Goal: Task Accomplishment & Management: Use online tool/utility

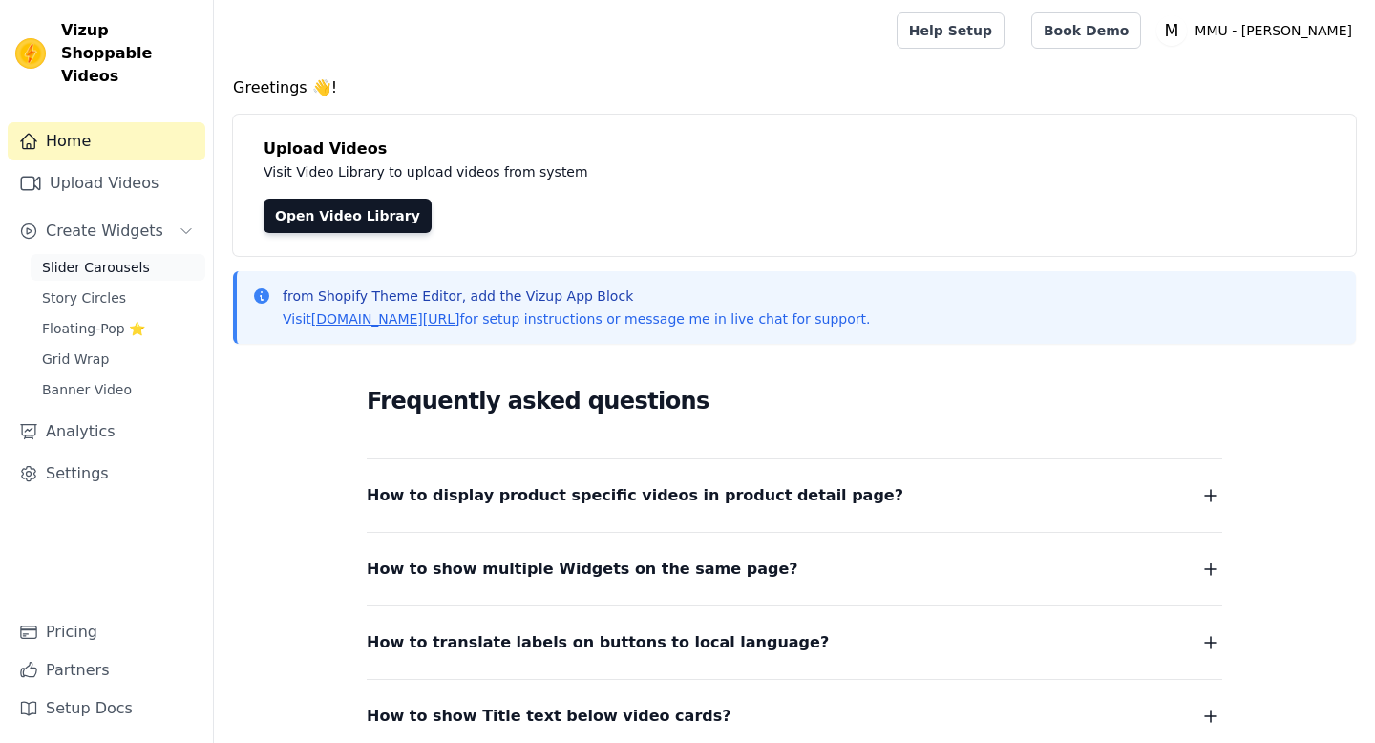
click at [107, 258] on span "Slider Carousels" at bounding box center [96, 267] width 108 height 19
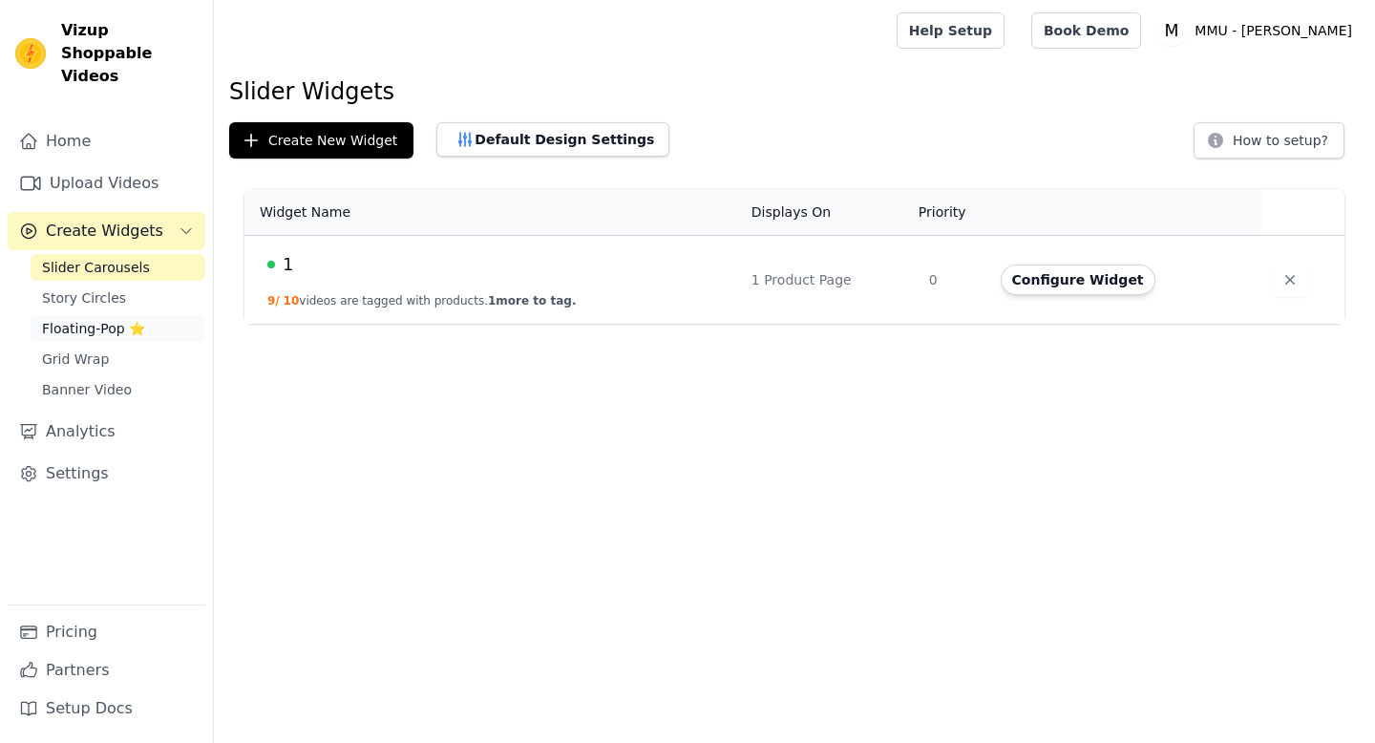
click at [89, 319] on span "Floating-Pop ⭐" at bounding box center [93, 328] width 103 height 19
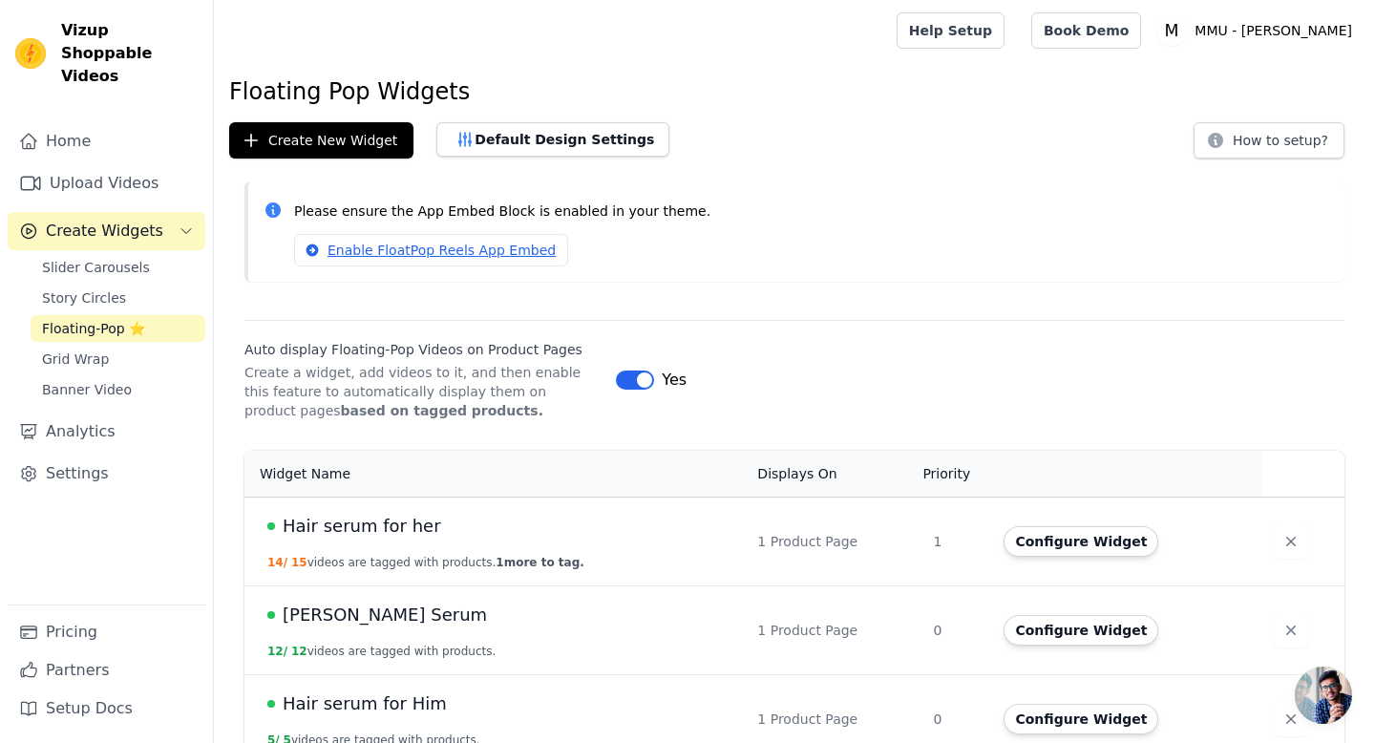
scroll to position [28, 0]
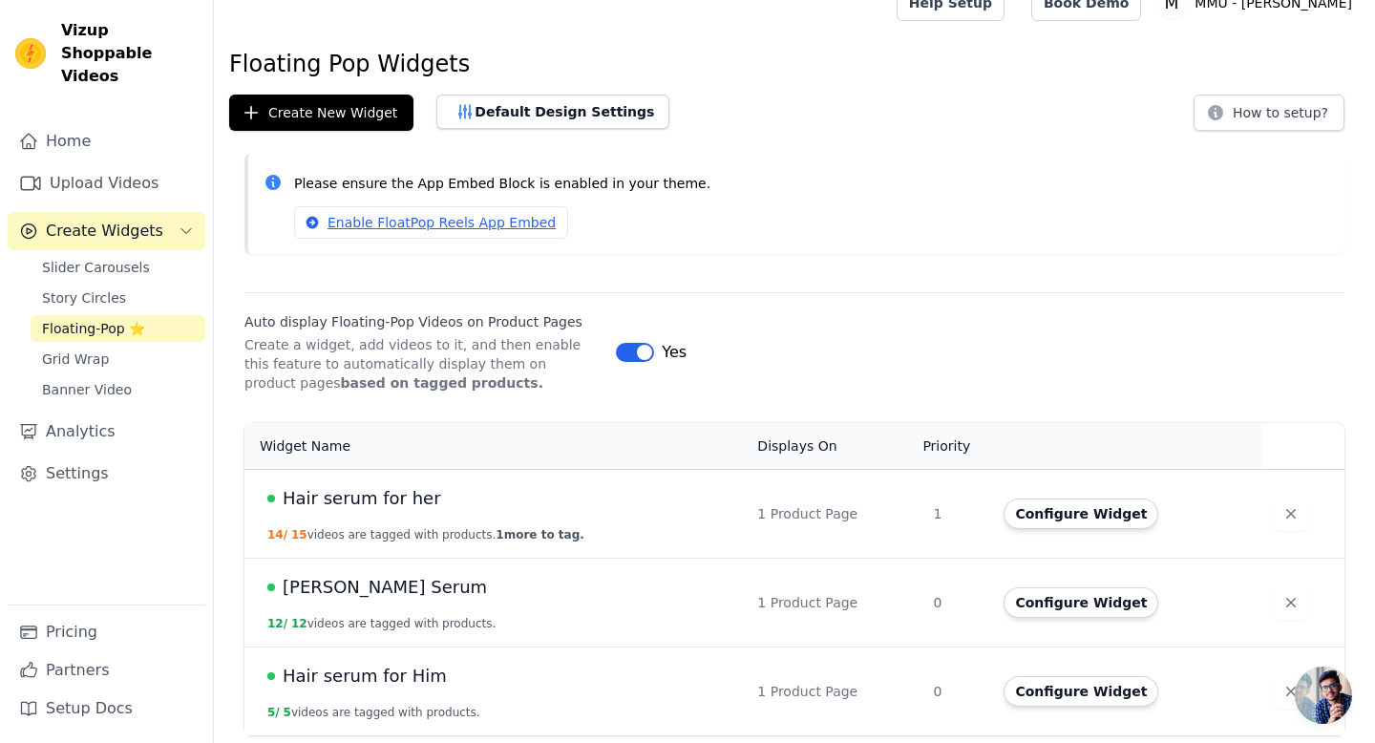
click at [529, 534] on span "1 more to tag." at bounding box center [539, 534] width 88 height 13
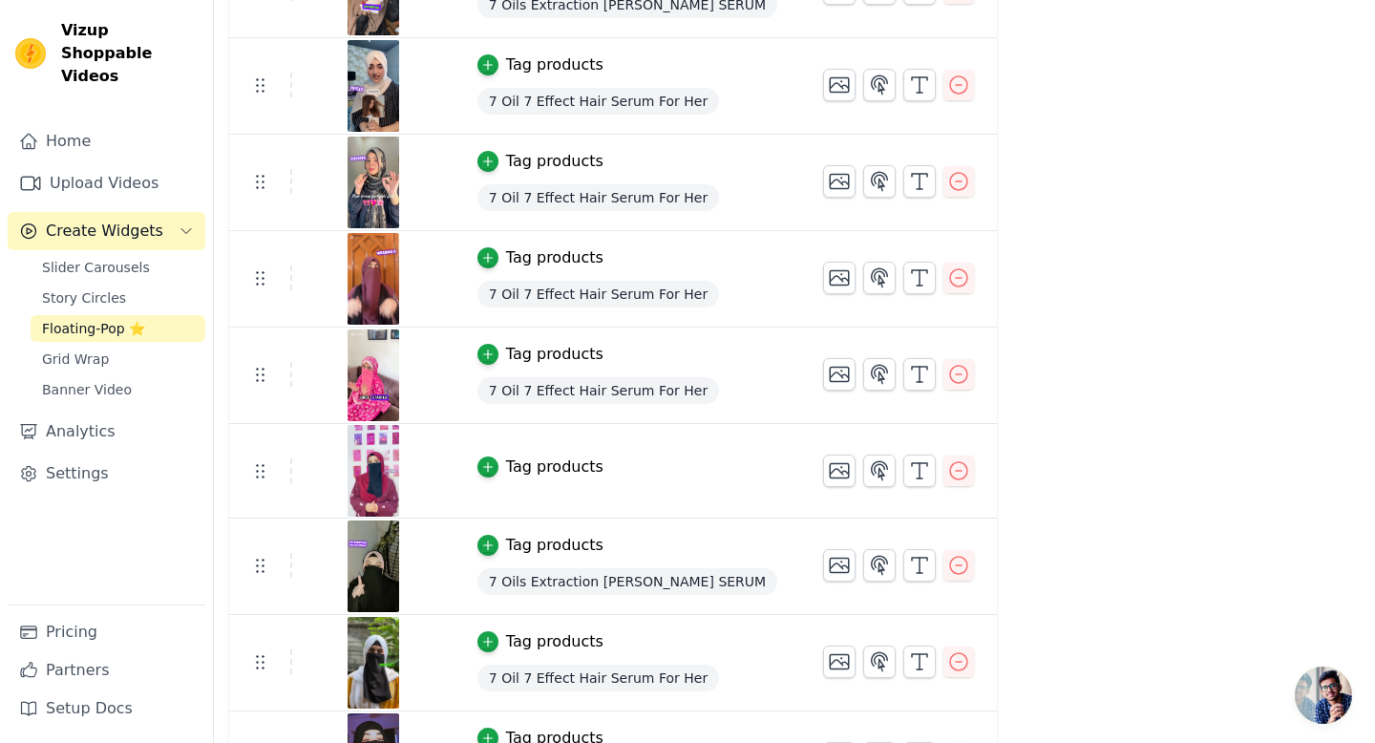
scroll to position [771, 0]
click at [537, 464] on div "Tag products" at bounding box center [554, 465] width 97 height 23
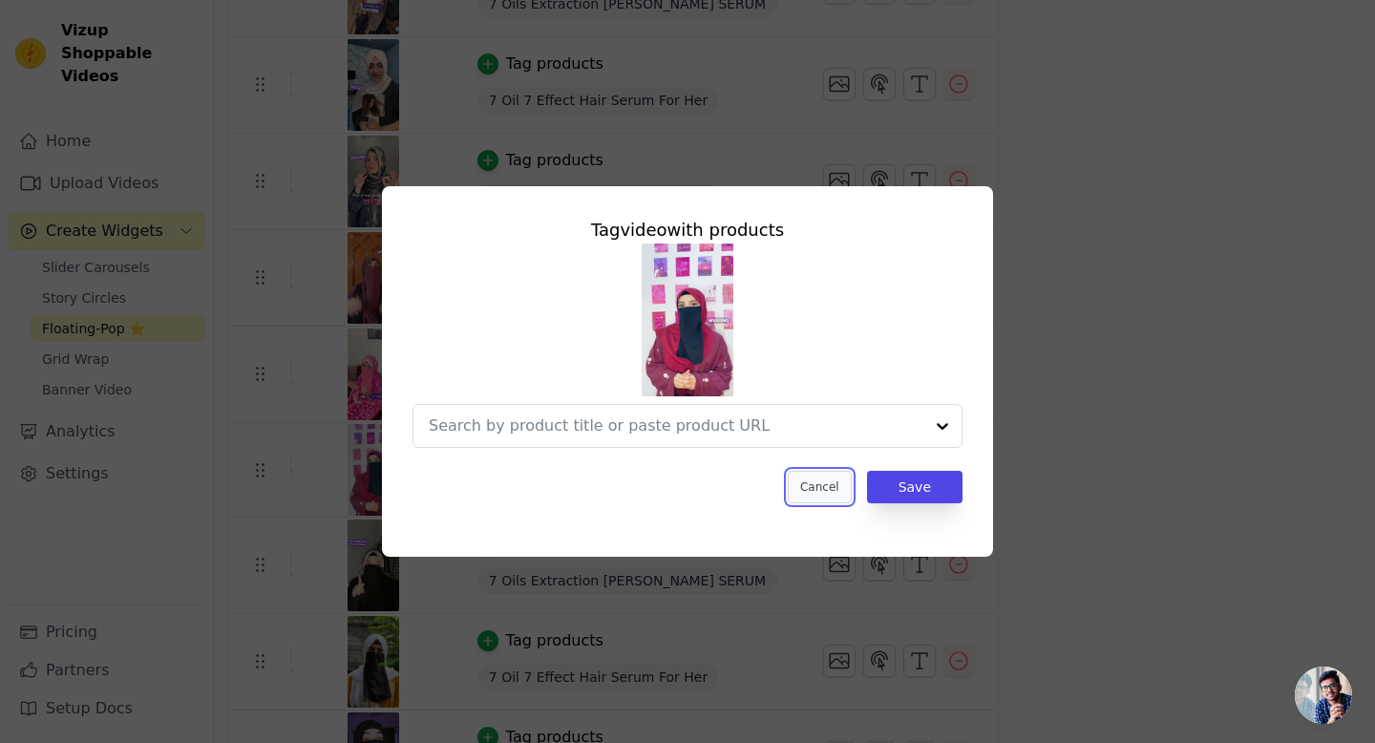
click at [827, 482] on button "Cancel" at bounding box center [820, 487] width 64 height 32
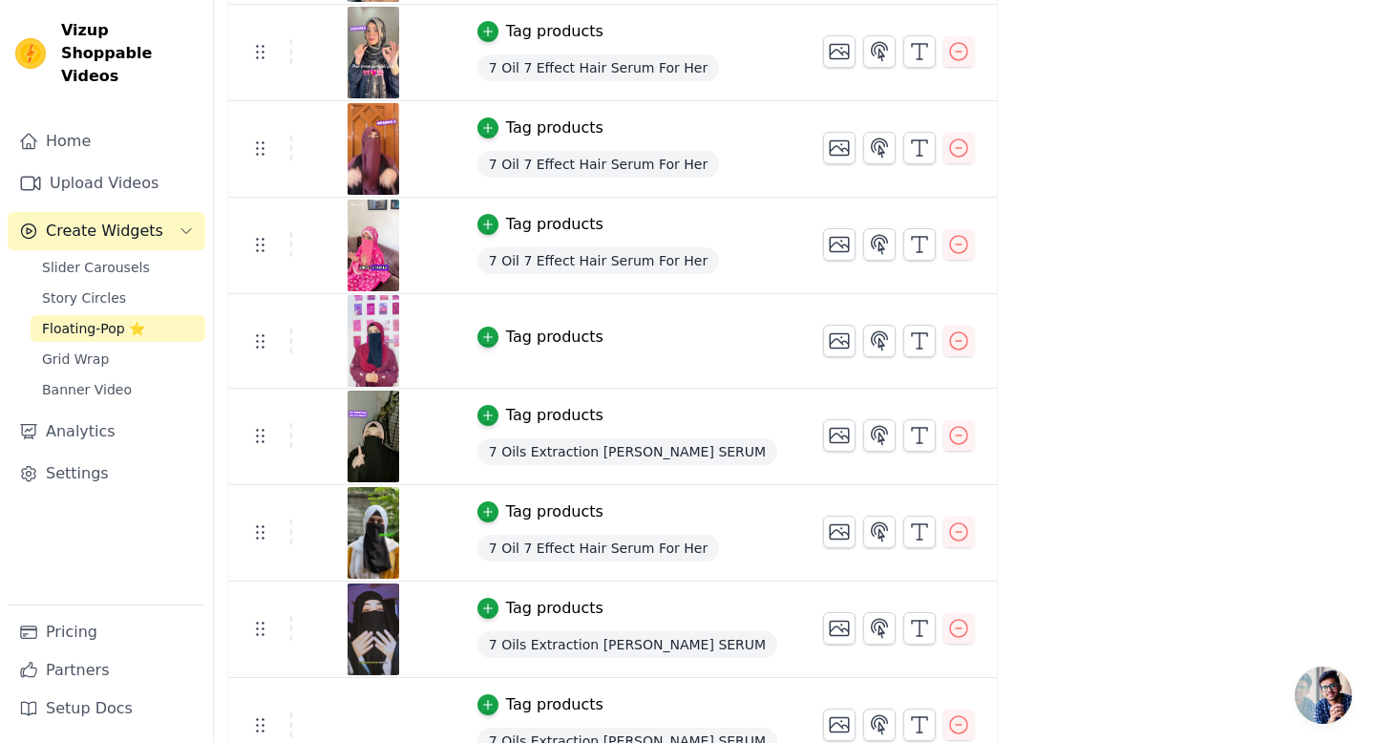
scroll to position [931, 0]
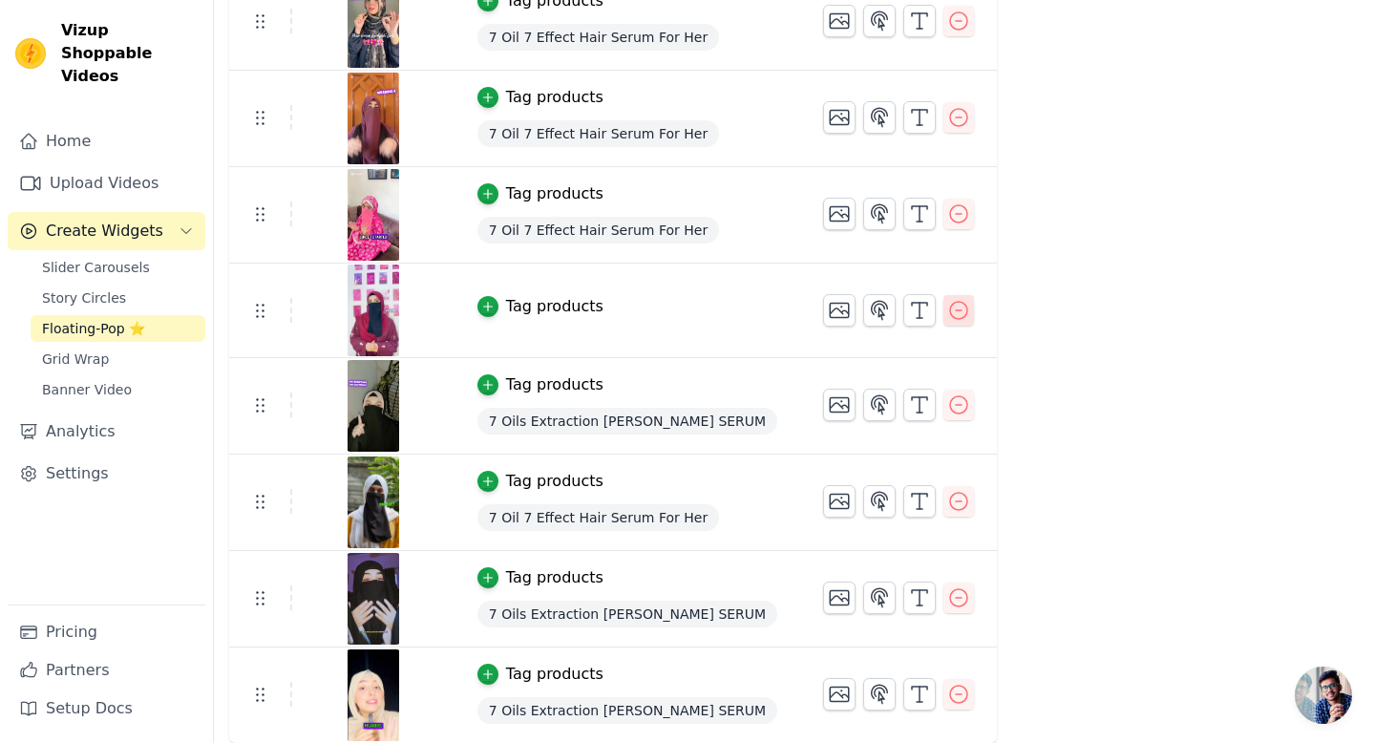
click at [947, 312] on icon "button" at bounding box center [958, 310] width 23 height 23
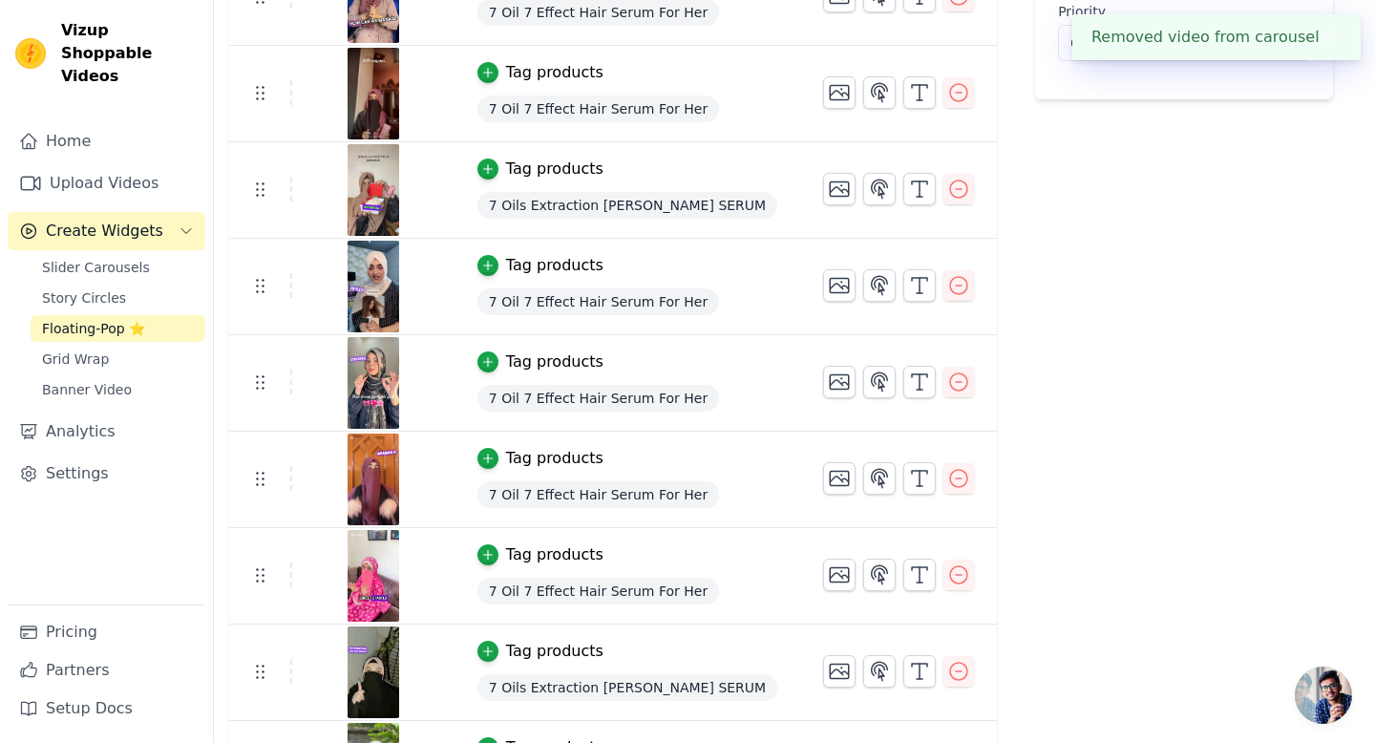
scroll to position [0, 0]
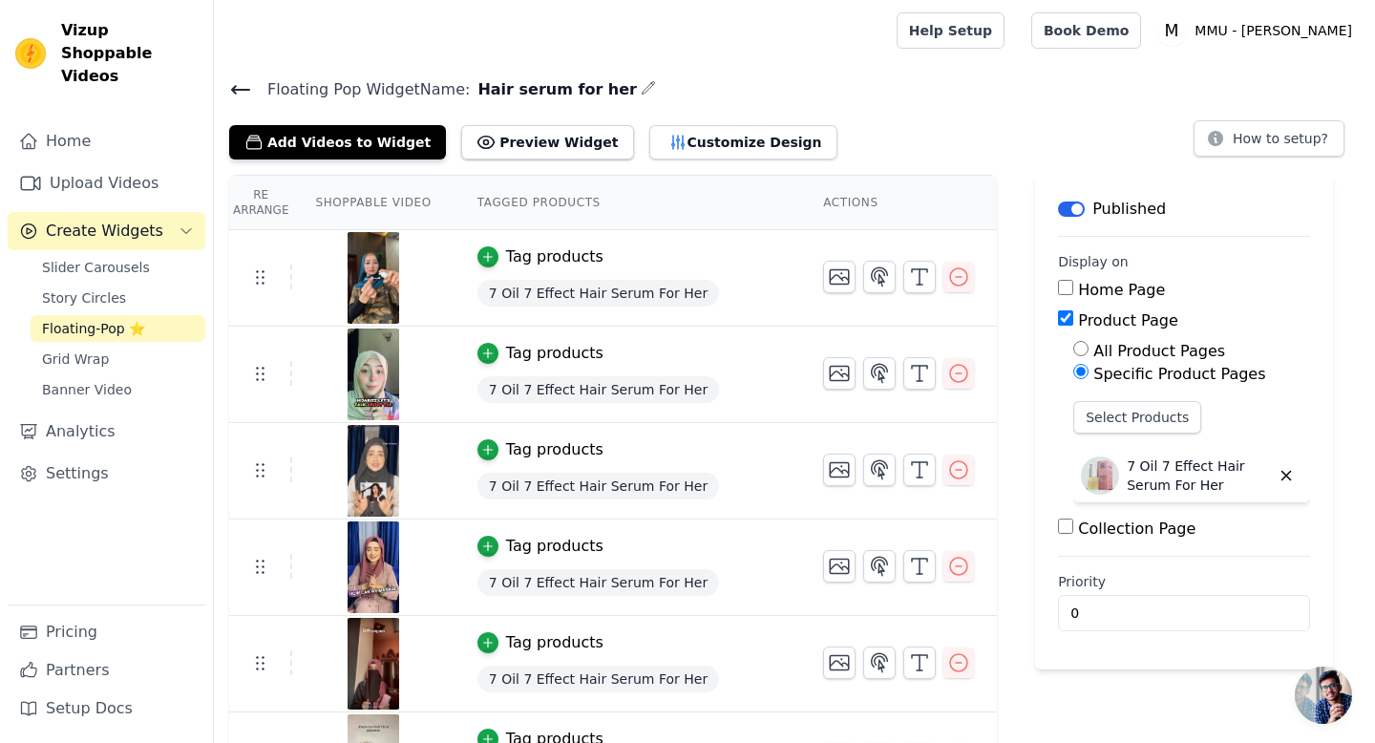
click at [236, 92] on icon at bounding box center [240, 90] width 17 height 8
